Goal: Information Seeking & Learning: Learn about a topic

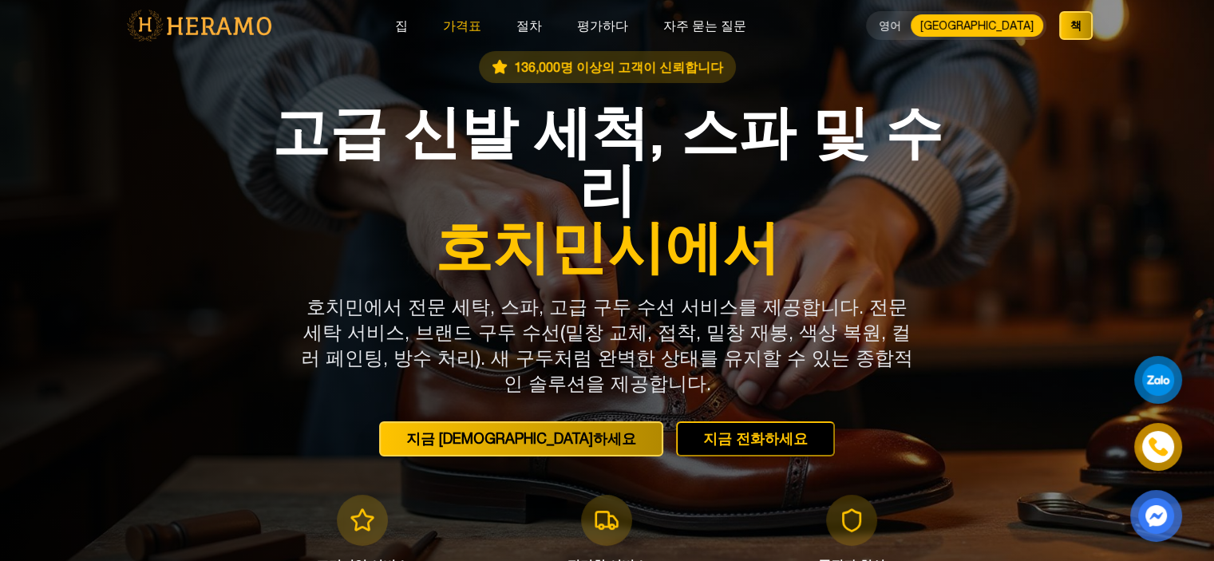
click at [481, 24] on font "가격표" at bounding box center [462, 25] width 38 height 14
click at [901, 26] on font "영어" at bounding box center [889, 25] width 22 height 13
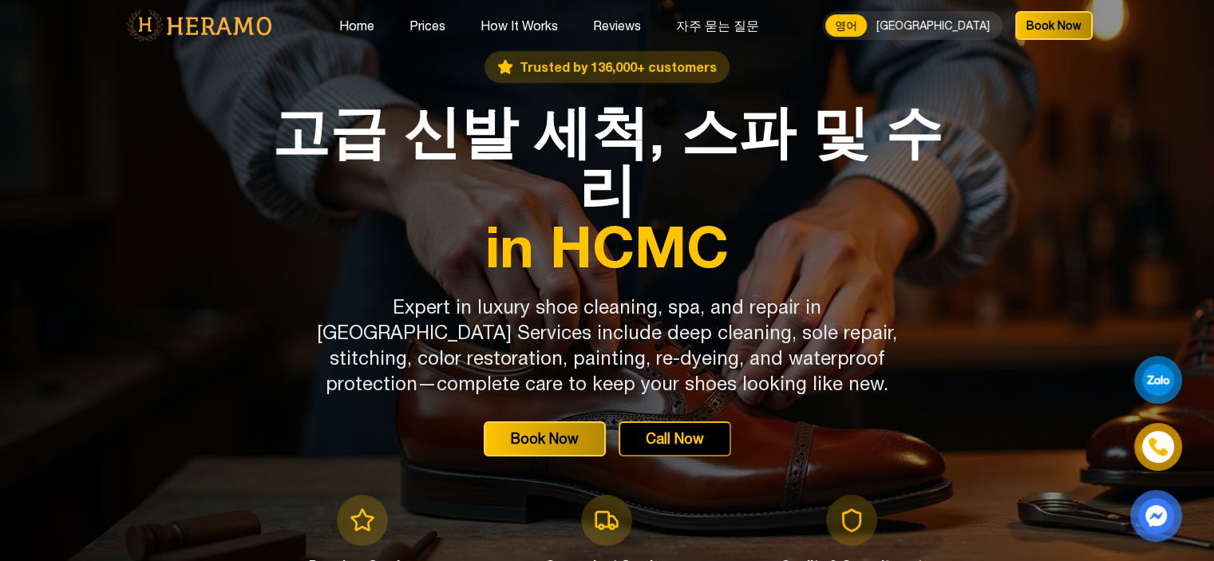
drag, startPoint x: 748, startPoint y: 25, endPoint x: 828, endPoint y: 146, distance: 145.6
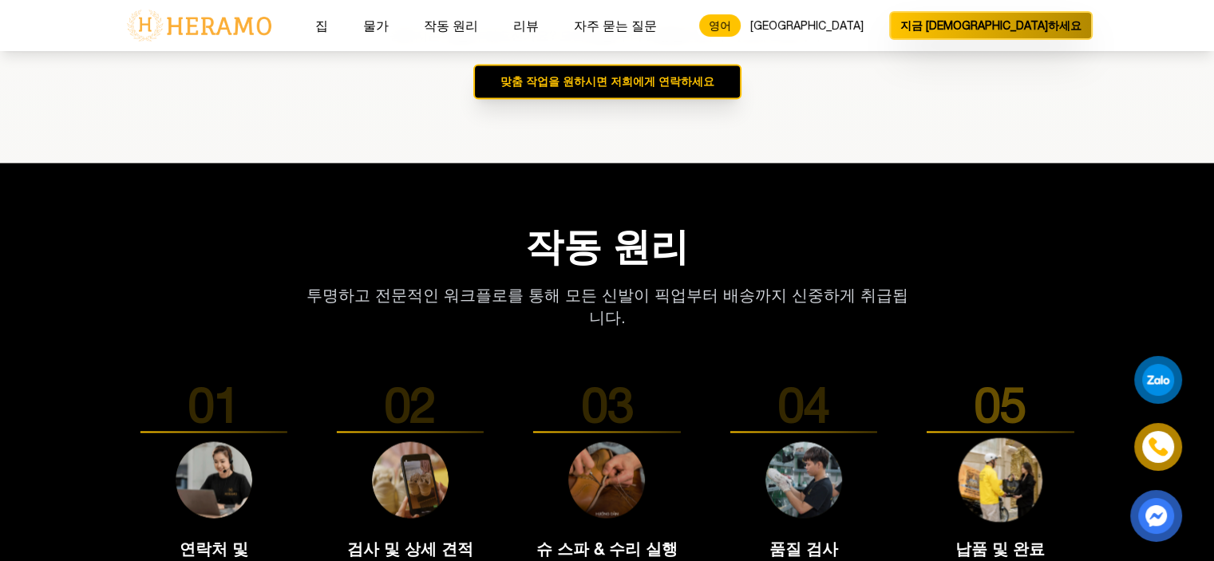
scroll to position [2553, 0]
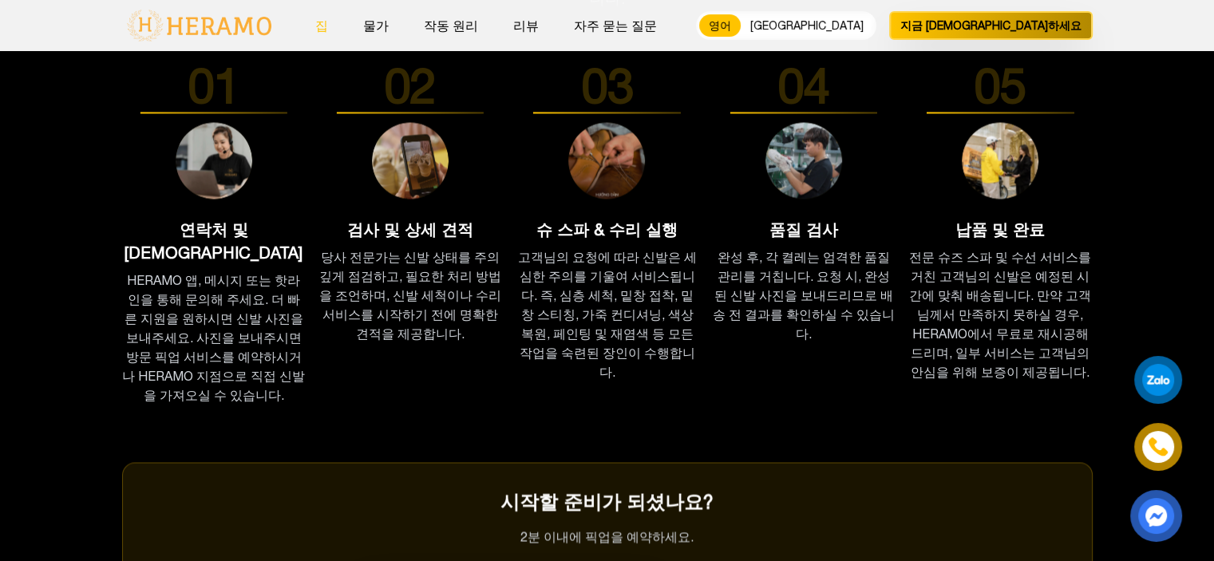
click at [333, 28] on button "집" at bounding box center [321, 25] width 22 height 21
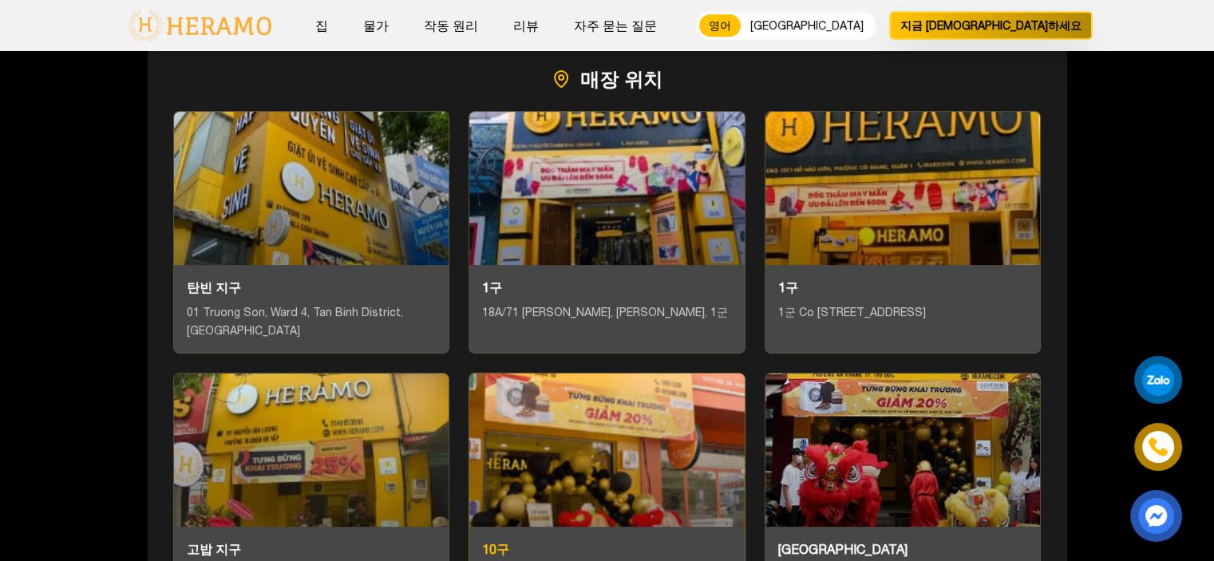
scroll to position [6223, 0]
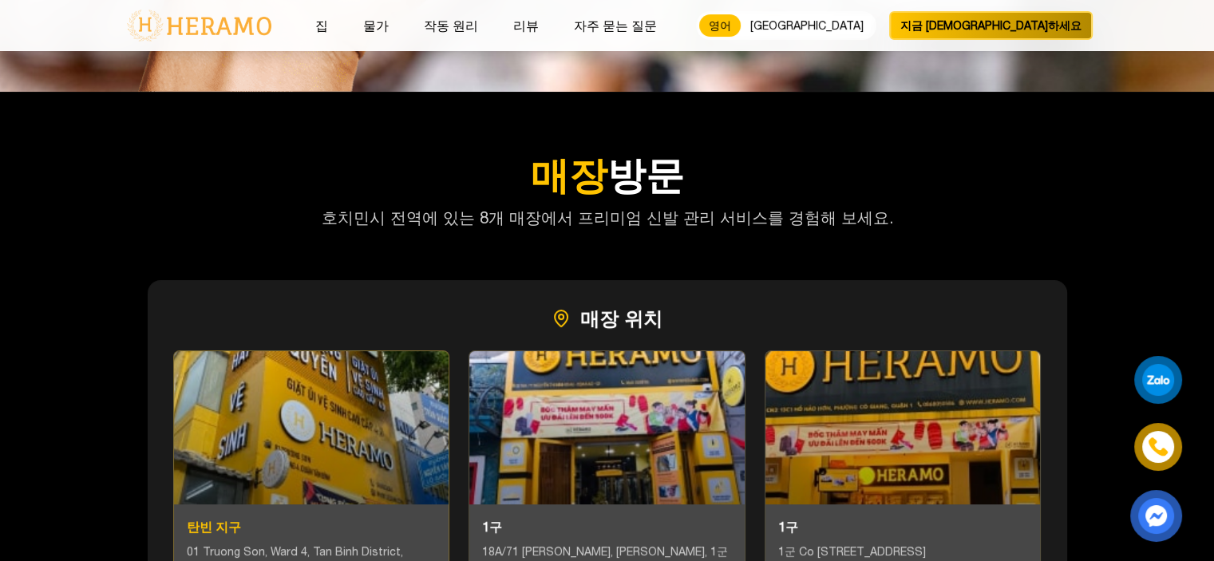
click at [248, 545] on font "01 Truong Son, Ward 4, Tan Binh District, [GEOGRAPHIC_DATA]" at bounding box center [295, 560] width 216 height 31
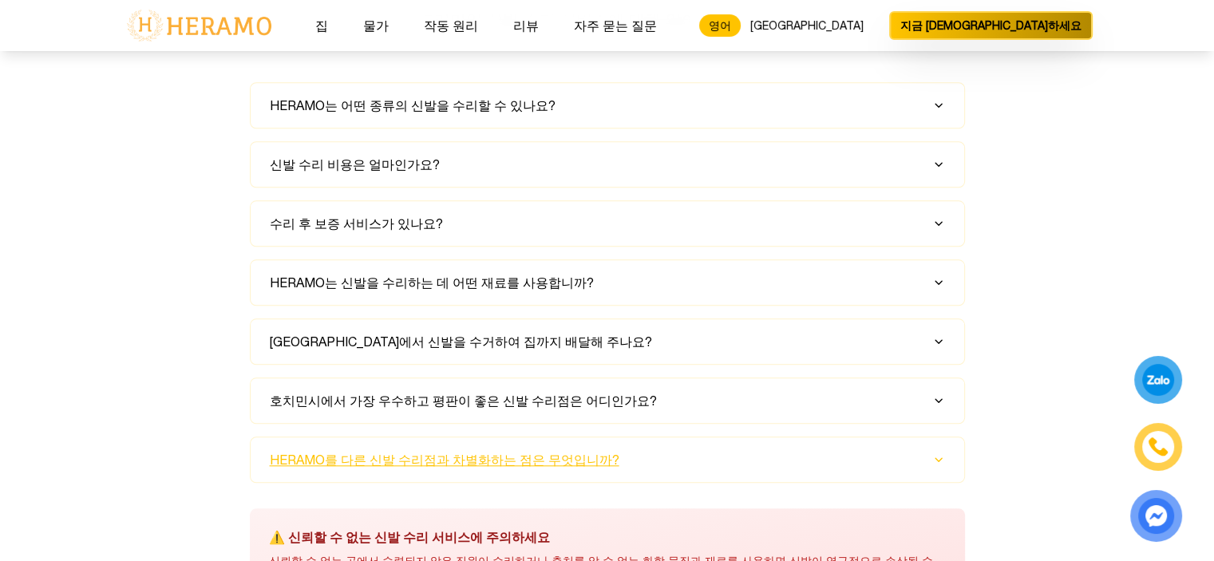
scroll to position [7580, 0]
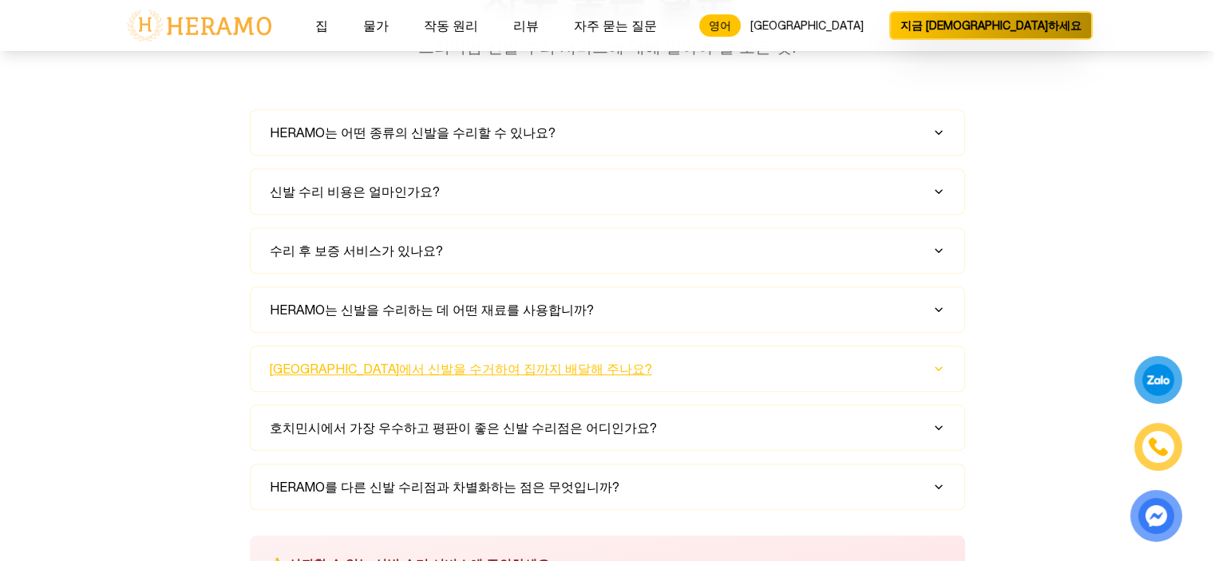
click at [935, 367] on icon "button" at bounding box center [938, 368] width 6 height 3
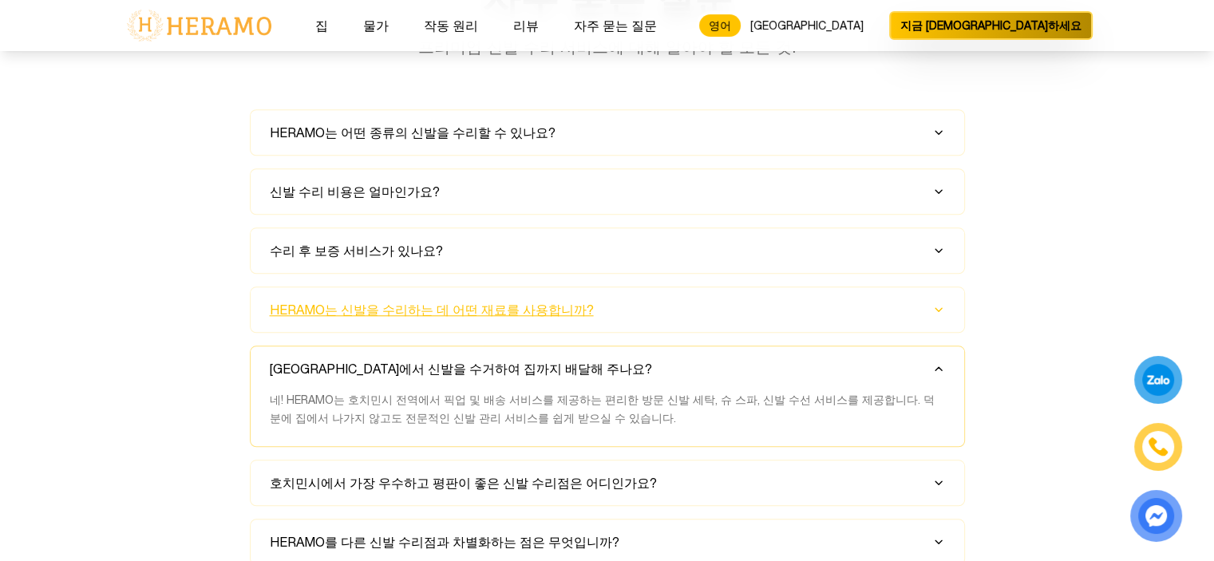
click at [934, 303] on icon "button" at bounding box center [938, 309] width 13 height 13
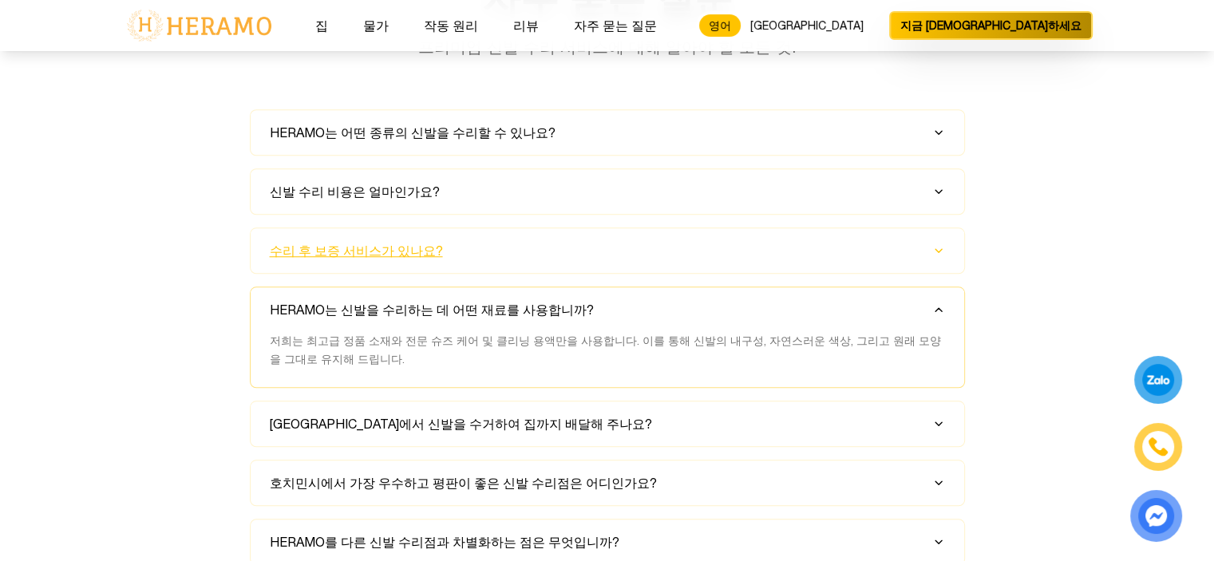
click at [938, 244] on icon "button" at bounding box center [938, 250] width 13 height 13
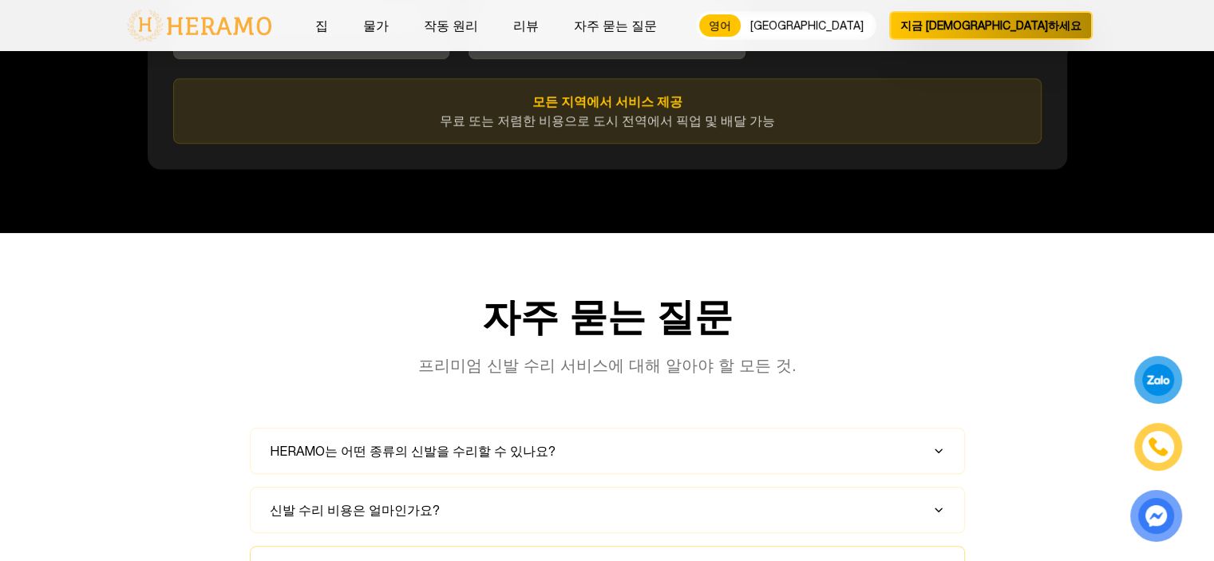
scroll to position [7260, 0]
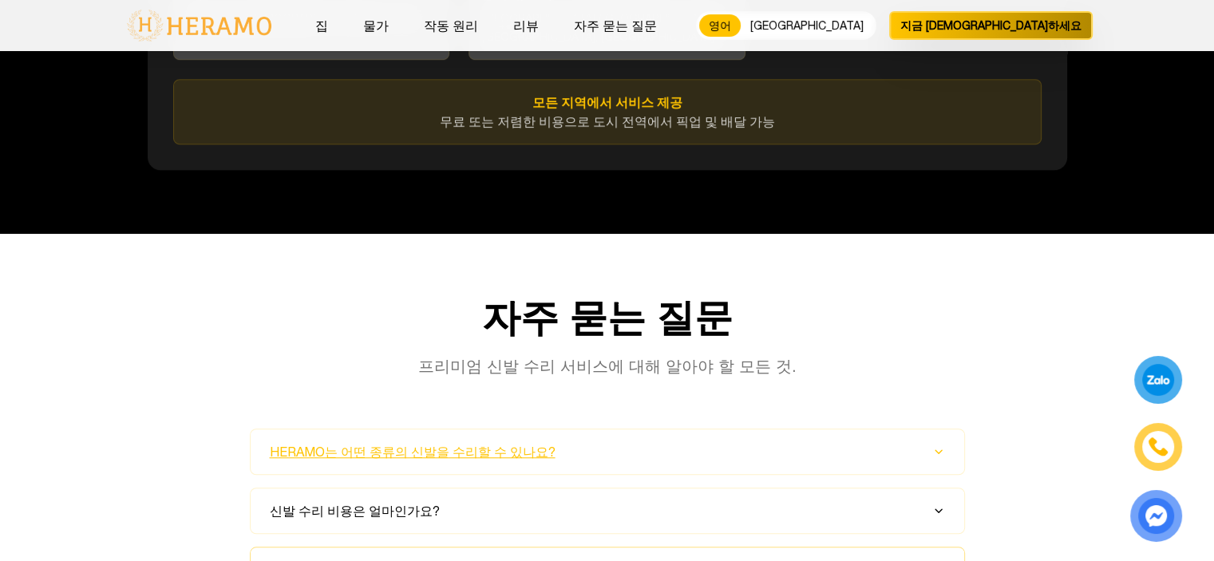
click at [491, 444] on font "HERAMO는 어떤 종류의 신발을 수리할 수 있나요?" at bounding box center [413, 451] width 286 height 14
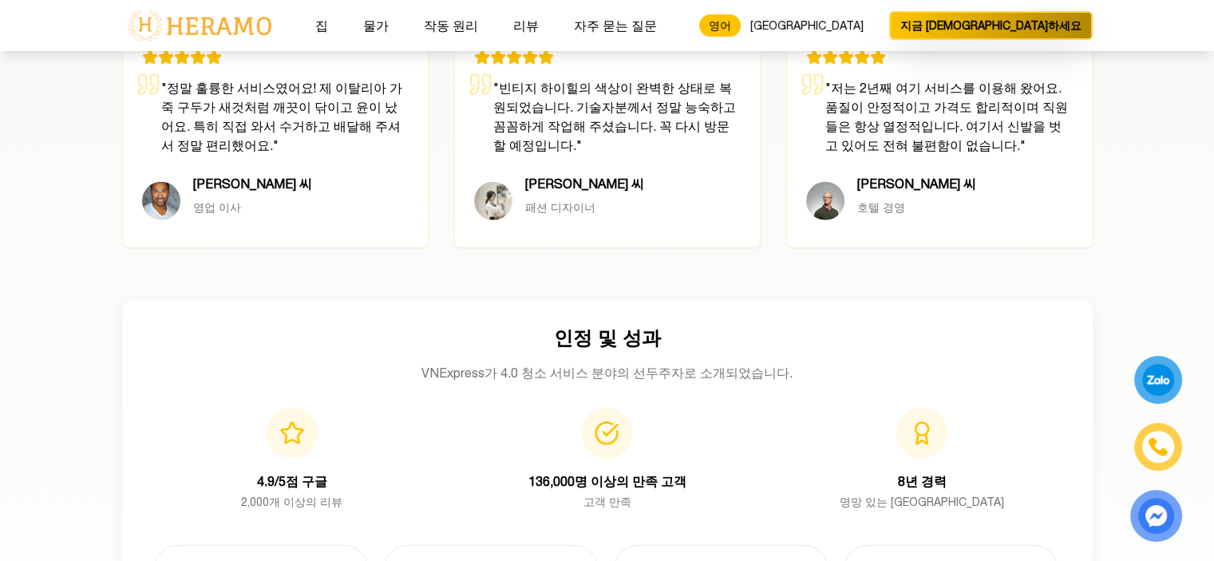
scroll to position [4388, 0]
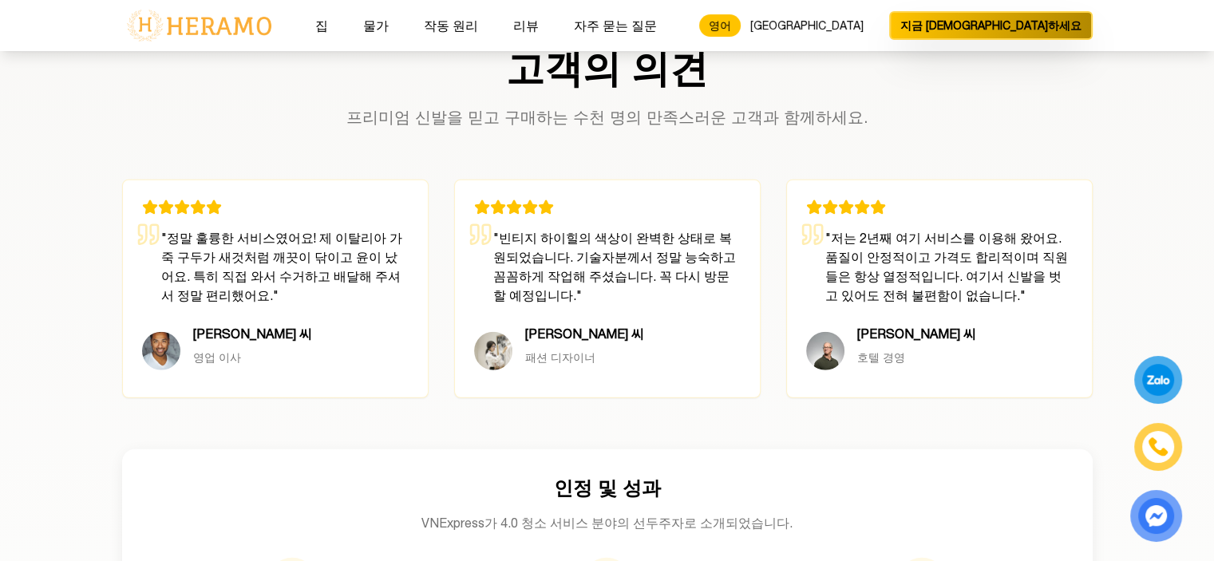
drag, startPoint x: 280, startPoint y: 28, endPoint x: 164, endPoint y: 28, distance: 116.5
click at [164, 28] on div "집 물가 작동 원리 리뷰 자주 묻는 질문 영어 베트남 지금 예약하세요" at bounding box center [607, 25] width 970 height 51
